Goal: Entertainment & Leisure: Consume media (video, audio)

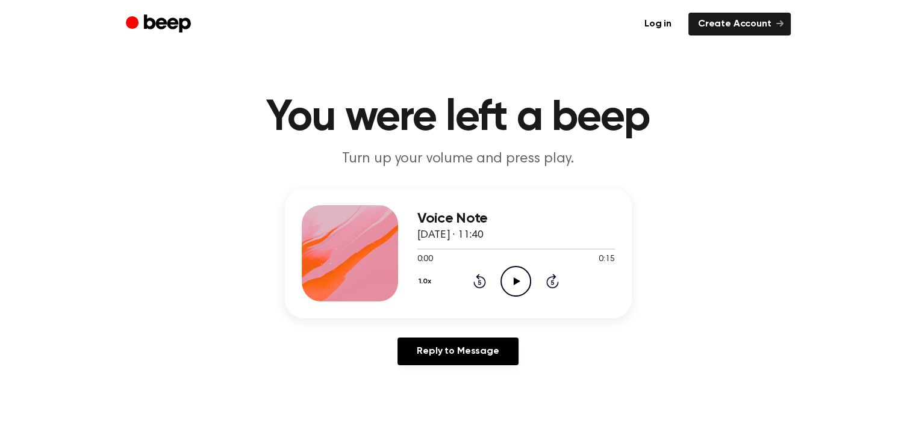
click at [500, 266] on icon "Play Audio" at bounding box center [515, 281] width 31 height 31
click at [509, 266] on icon "Play Audio" at bounding box center [515, 281] width 31 height 31
click at [500, 266] on icon "Play Audio" at bounding box center [515, 281] width 31 height 31
click at [505, 266] on icon "Play Audio" at bounding box center [515, 281] width 31 height 31
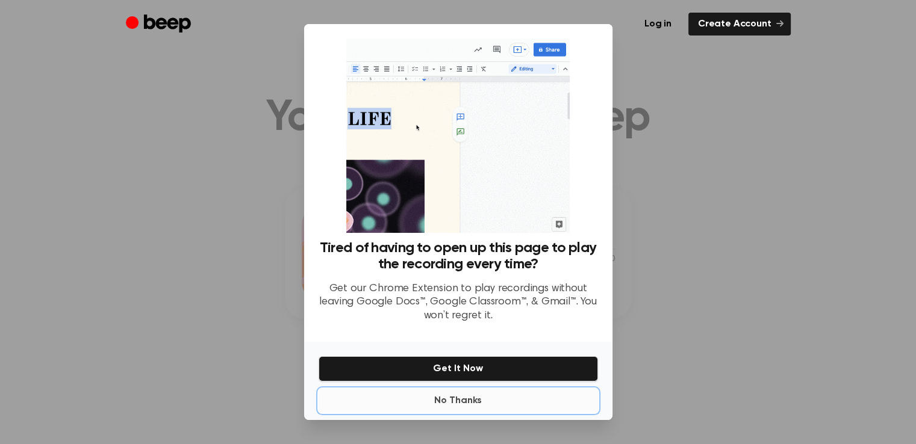
click at [465, 389] on button "No Thanks" at bounding box center [458, 401] width 279 height 24
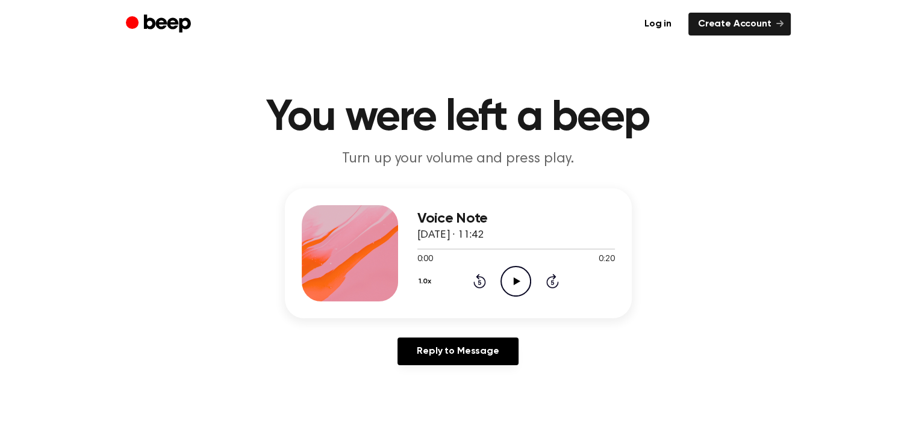
click at [500, 266] on icon "Play Audio" at bounding box center [515, 281] width 31 height 31
click at [515, 266] on icon "Play Audio" at bounding box center [515, 281] width 31 height 31
click at [508, 266] on icon "Play Audio" at bounding box center [515, 281] width 31 height 31
click at [501, 266] on icon "Play Audio" at bounding box center [515, 281] width 31 height 31
click at [501, 267] on circle at bounding box center [516, 282] width 30 height 30
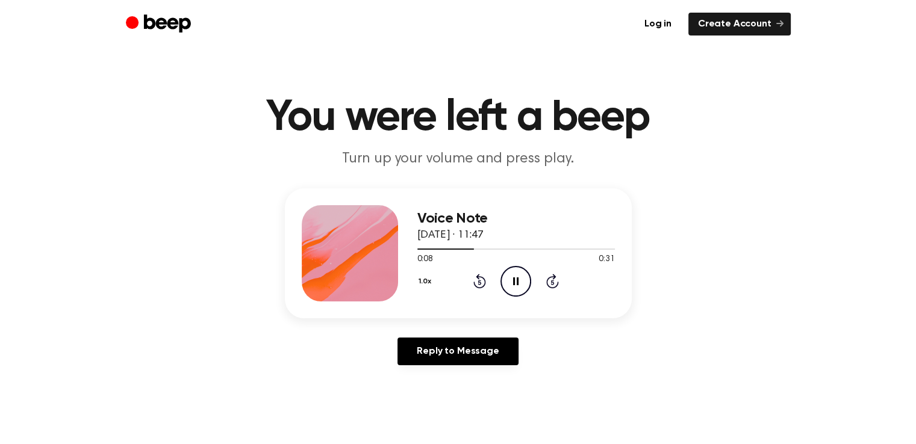
click at [505, 266] on icon "Pause Audio" at bounding box center [515, 281] width 31 height 31
click at [503, 266] on icon "Play Audio" at bounding box center [515, 281] width 31 height 31
click at [428, 244] on div at bounding box center [515, 249] width 197 height 10
click at [505, 266] on icon "Play Audio" at bounding box center [515, 281] width 31 height 31
click at [519, 266] on div "1.0x Rewind 5 seconds Play Audio Skip 5 seconds" at bounding box center [515, 281] width 197 height 31
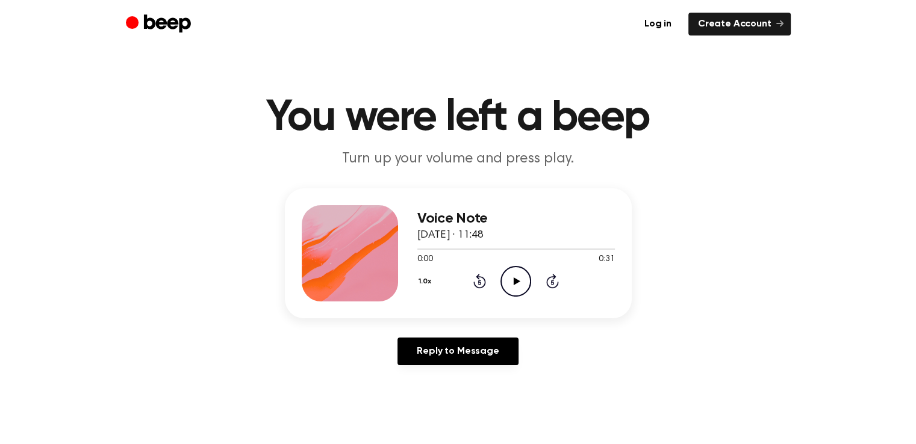
click at [508, 266] on icon "Play Audio" at bounding box center [515, 281] width 31 height 31
click at [500, 266] on icon "Play Audio" at bounding box center [515, 281] width 31 height 31
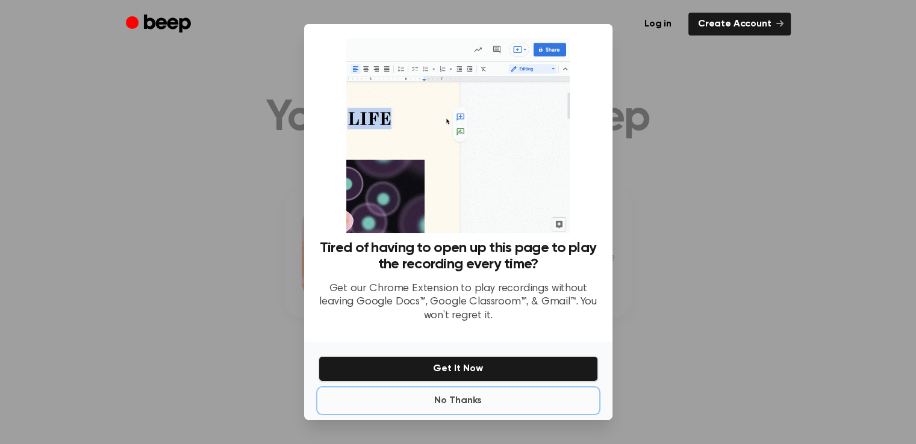
click at [464, 389] on button "No Thanks" at bounding box center [458, 401] width 279 height 24
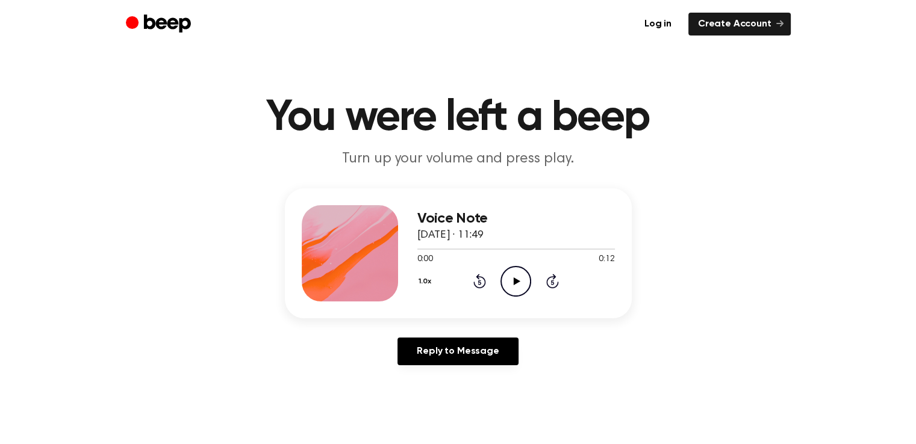
click at [500, 266] on icon "Play Audio" at bounding box center [515, 281] width 31 height 31
